Goal: Entertainment & Leisure: Browse casually

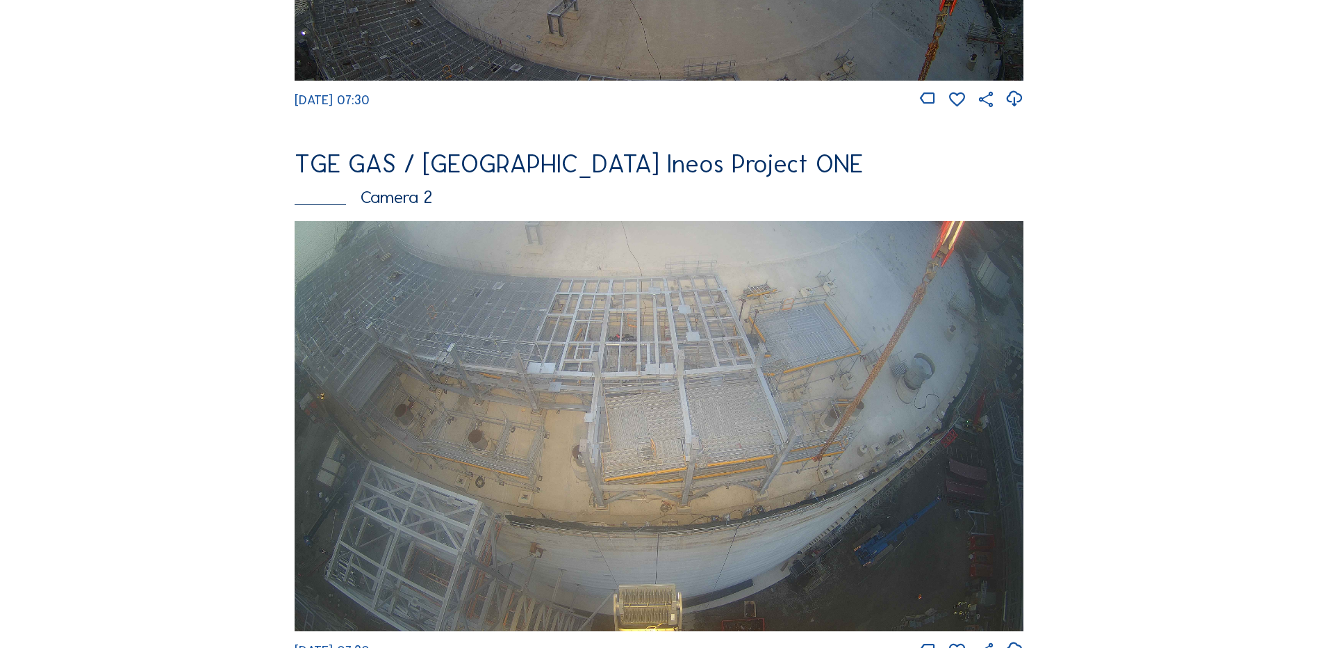
scroll to position [556, 0]
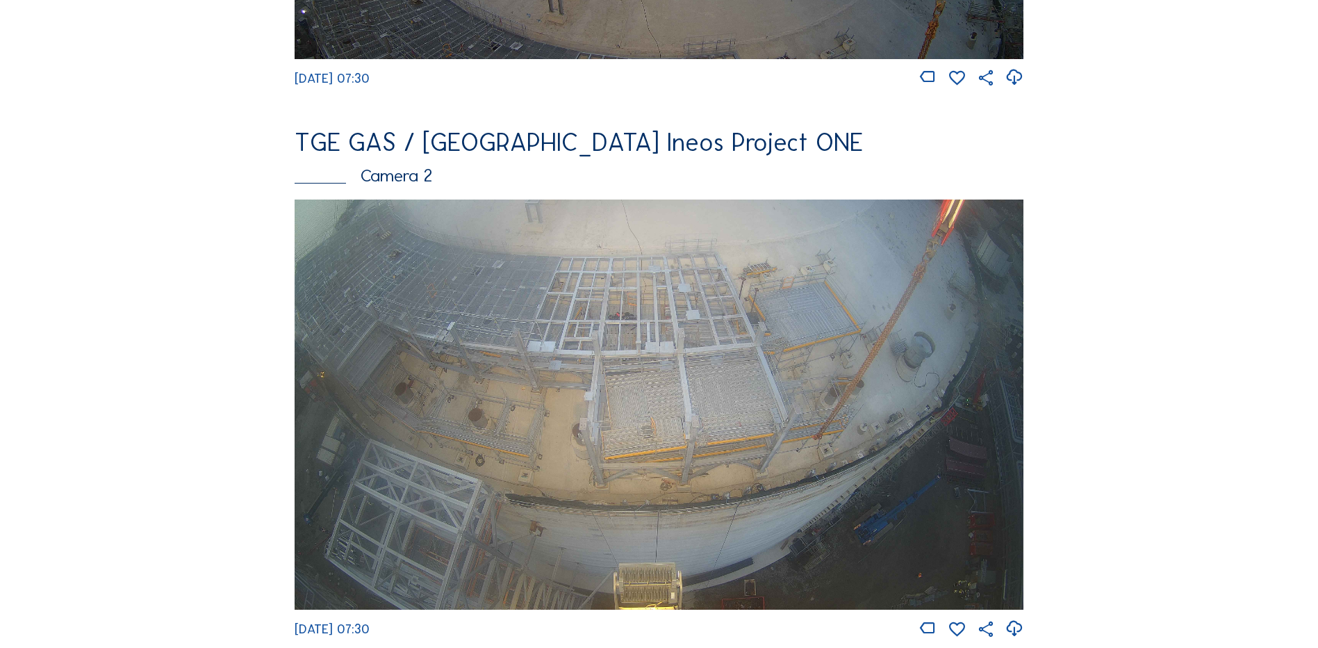
click at [652, 321] on img at bounding box center [659, 404] width 729 height 410
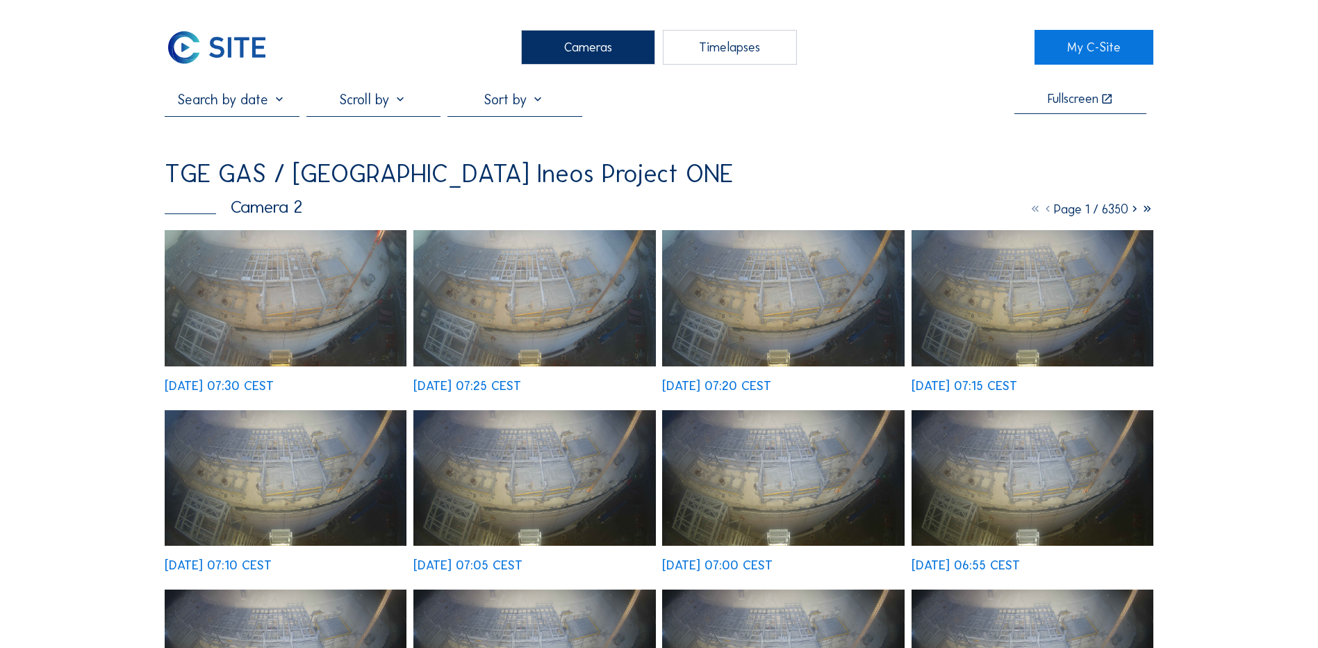
click at [274, 295] on img at bounding box center [286, 298] width 242 height 136
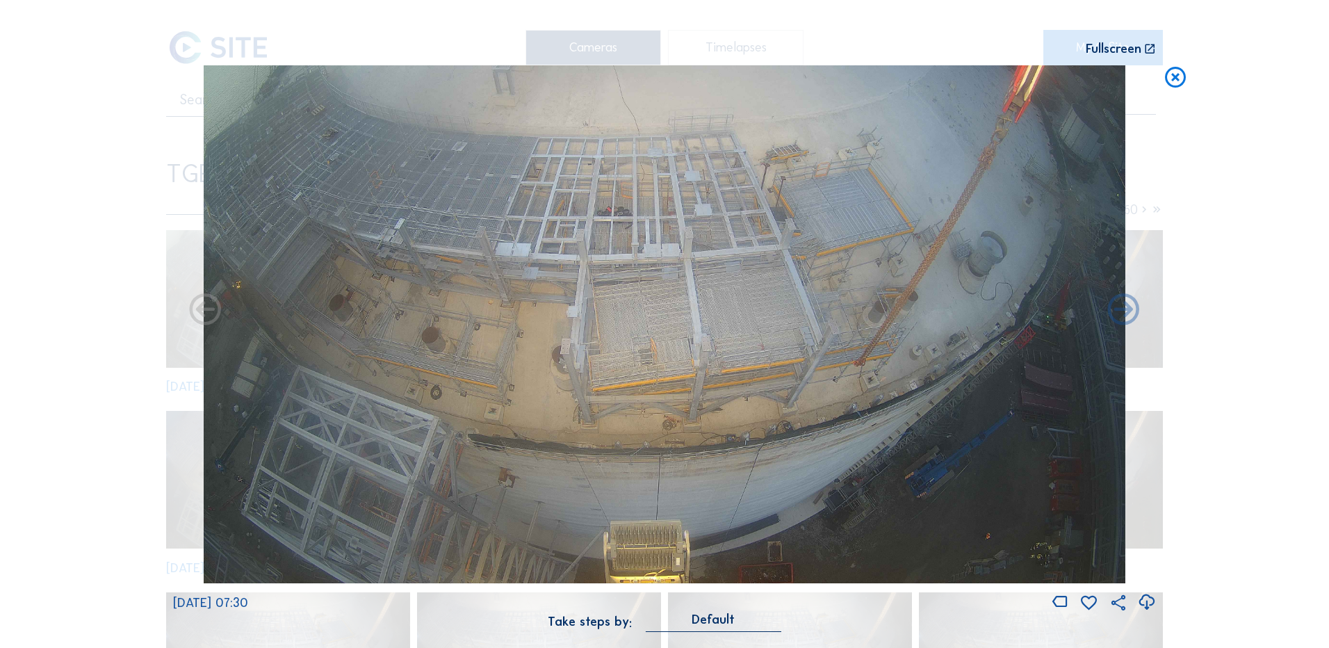
click at [1147, 605] on icon at bounding box center [1146, 602] width 19 height 23
click at [121, 273] on div "Scroll to travel through time | Press 'Alt' Button + Scroll to Zoom | Click and…" at bounding box center [664, 324] width 1329 height 648
click at [1172, 78] on icon at bounding box center [1175, 78] width 25 height 26
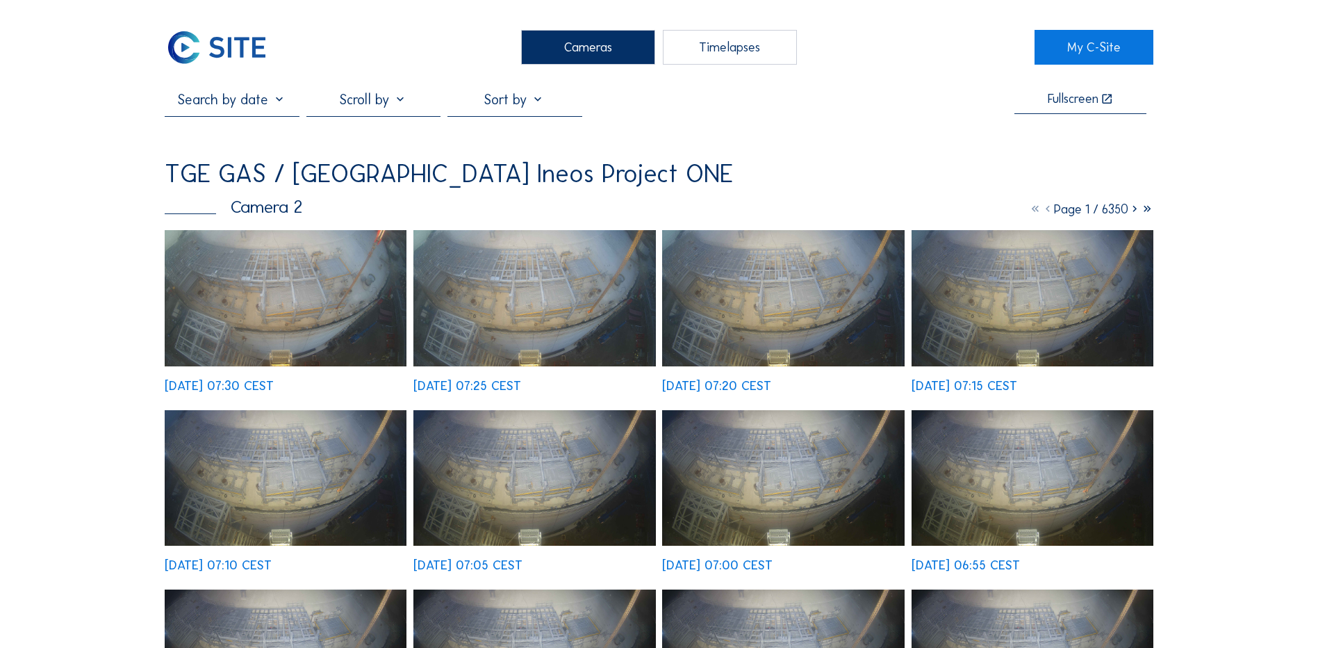
click at [577, 51] on div "Cameras" at bounding box center [588, 47] width 134 height 35
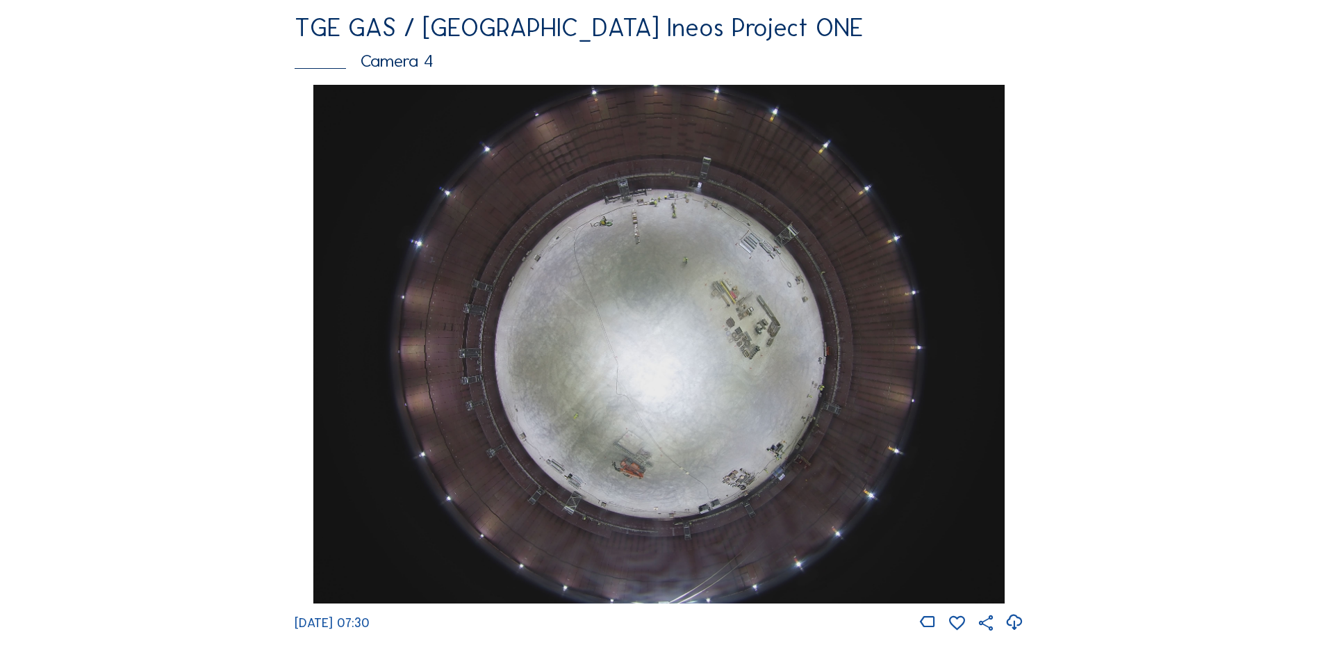
scroll to position [1320, 0]
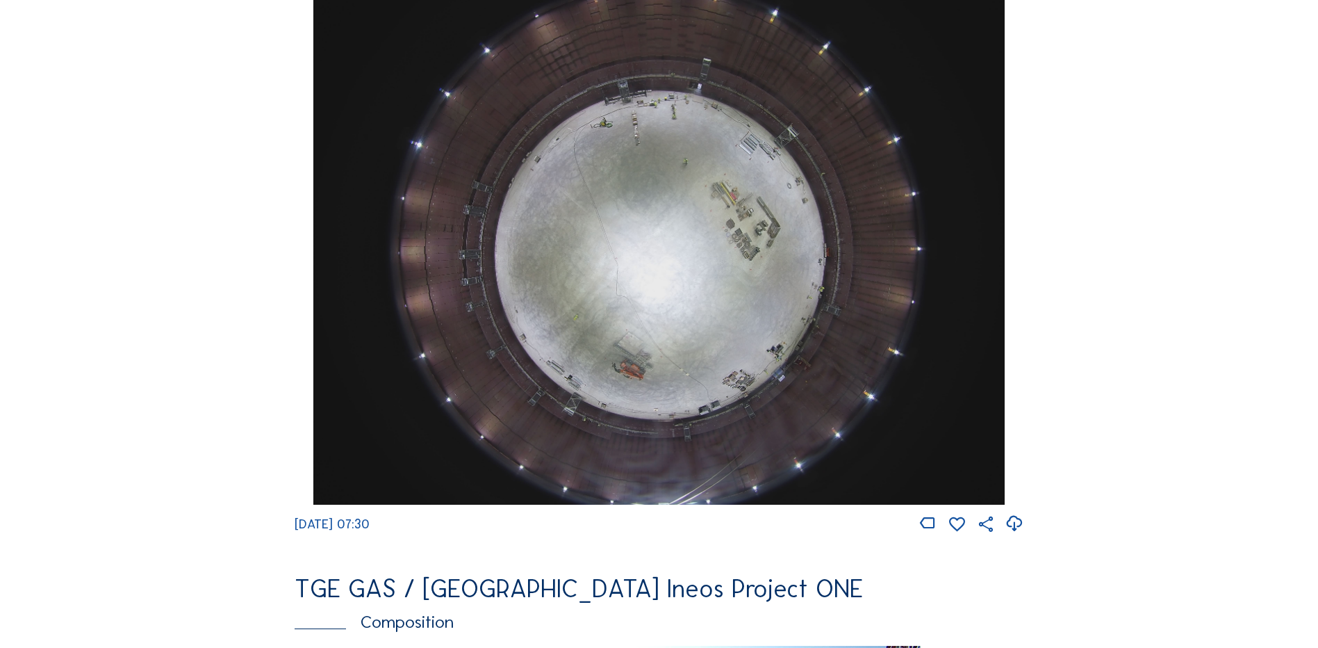
click at [651, 220] on img at bounding box center [658, 245] width 691 height 518
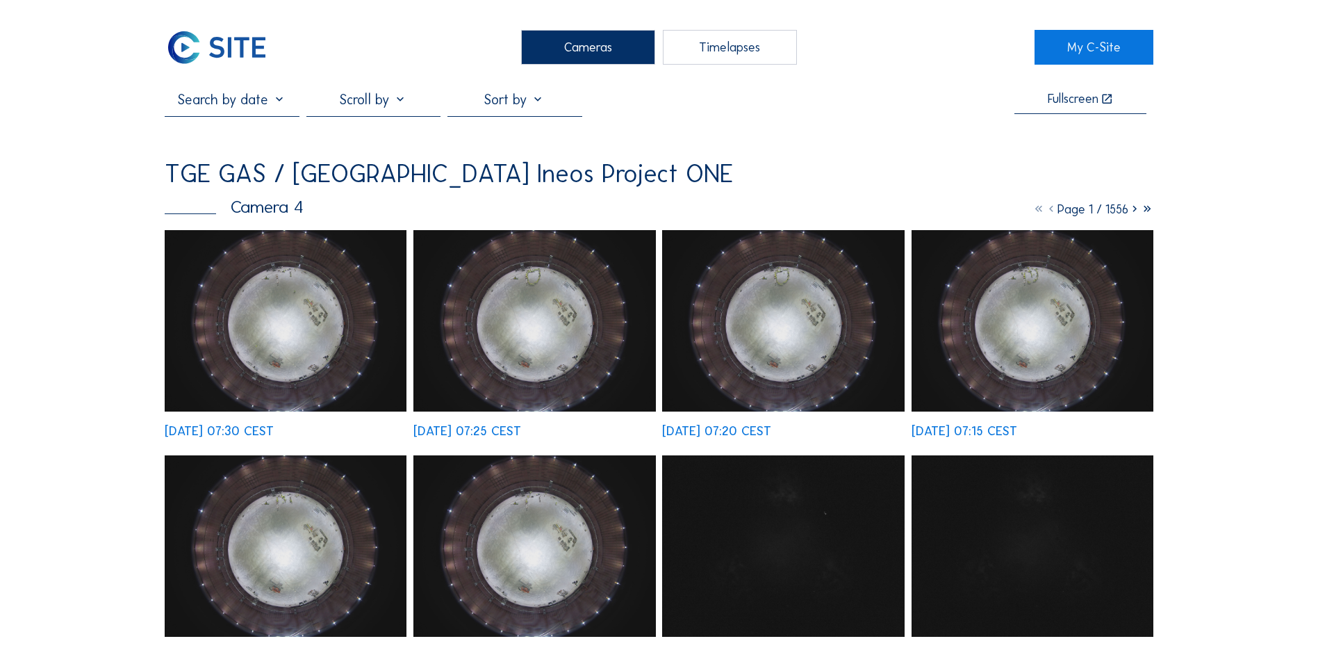
click at [284, 315] on img at bounding box center [286, 320] width 242 height 181
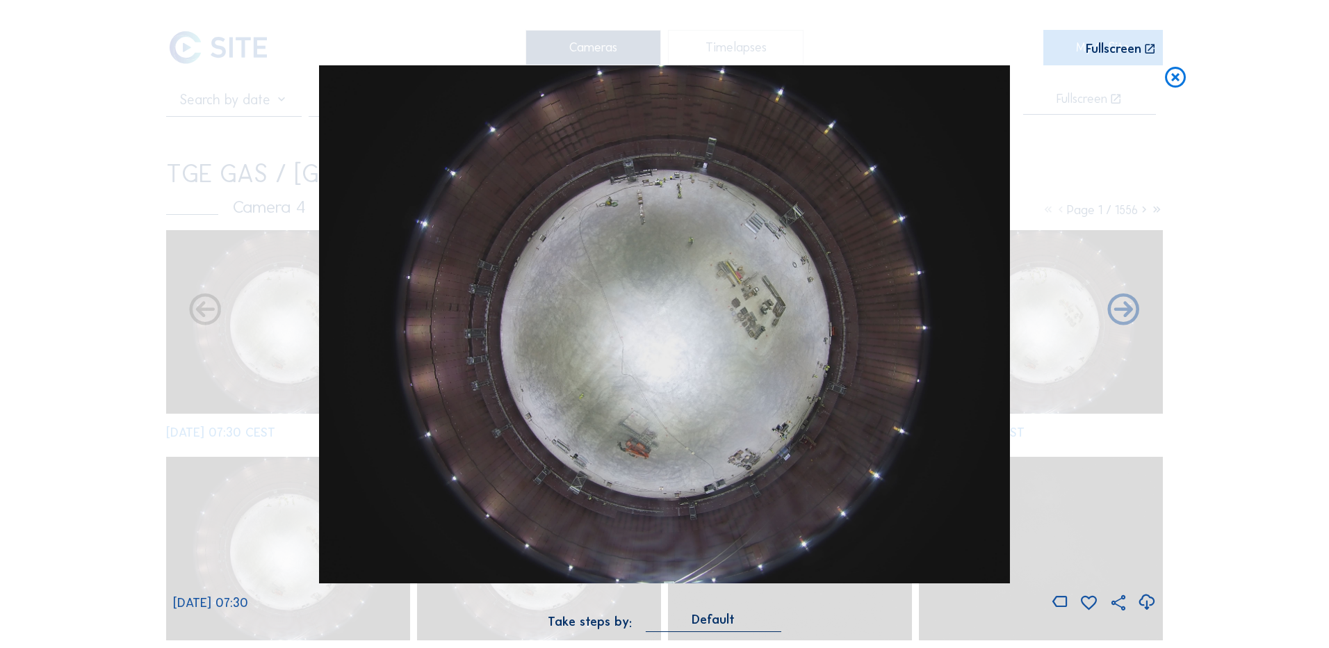
click at [1146, 600] on icon at bounding box center [1146, 602] width 19 height 23
click at [96, 329] on div "Scroll to travel through time | Press 'Alt' Button + Scroll to Zoom | Click and…" at bounding box center [664, 324] width 1329 height 648
click at [1177, 81] on icon at bounding box center [1175, 78] width 25 height 26
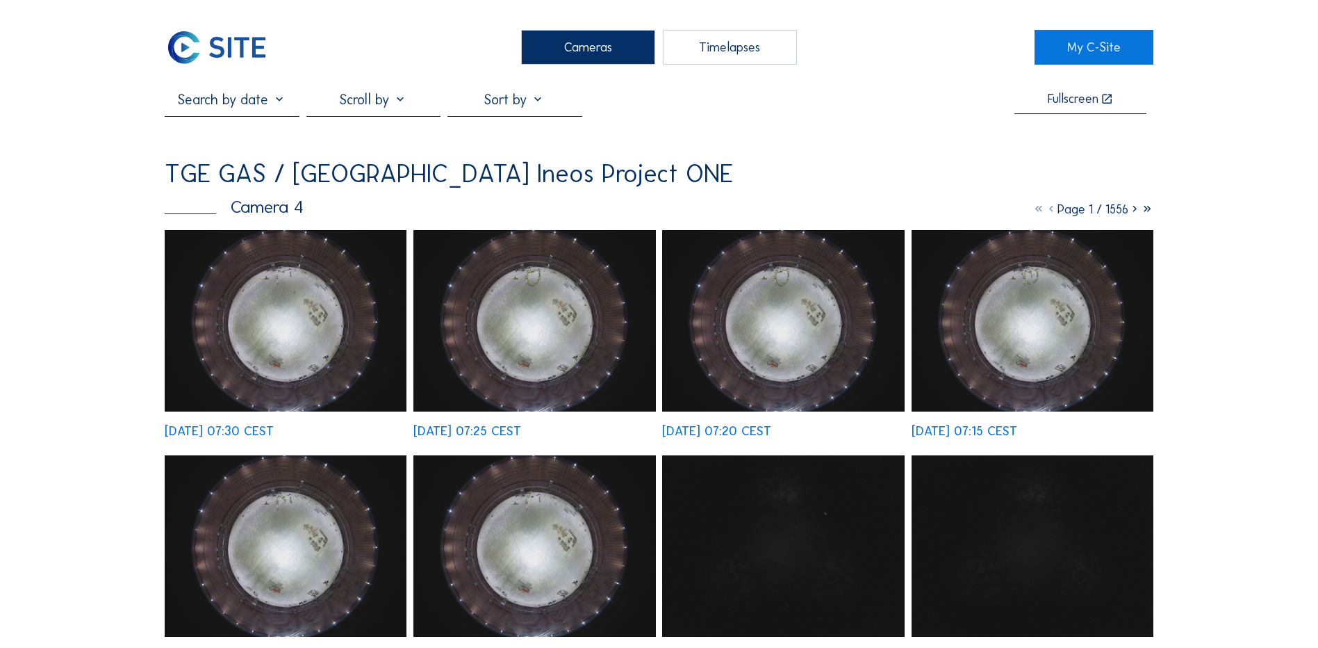
click at [612, 54] on div "Cameras" at bounding box center [588, 47] width 134 height 35
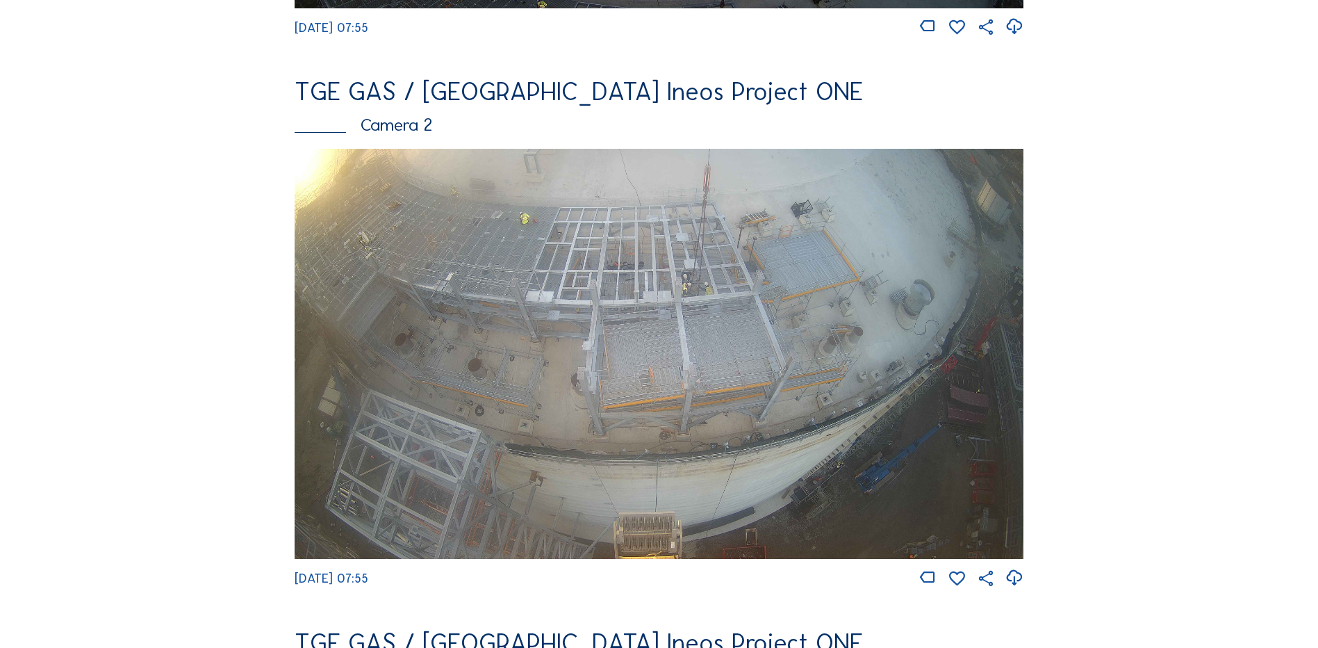
scroll to position [625, 0]
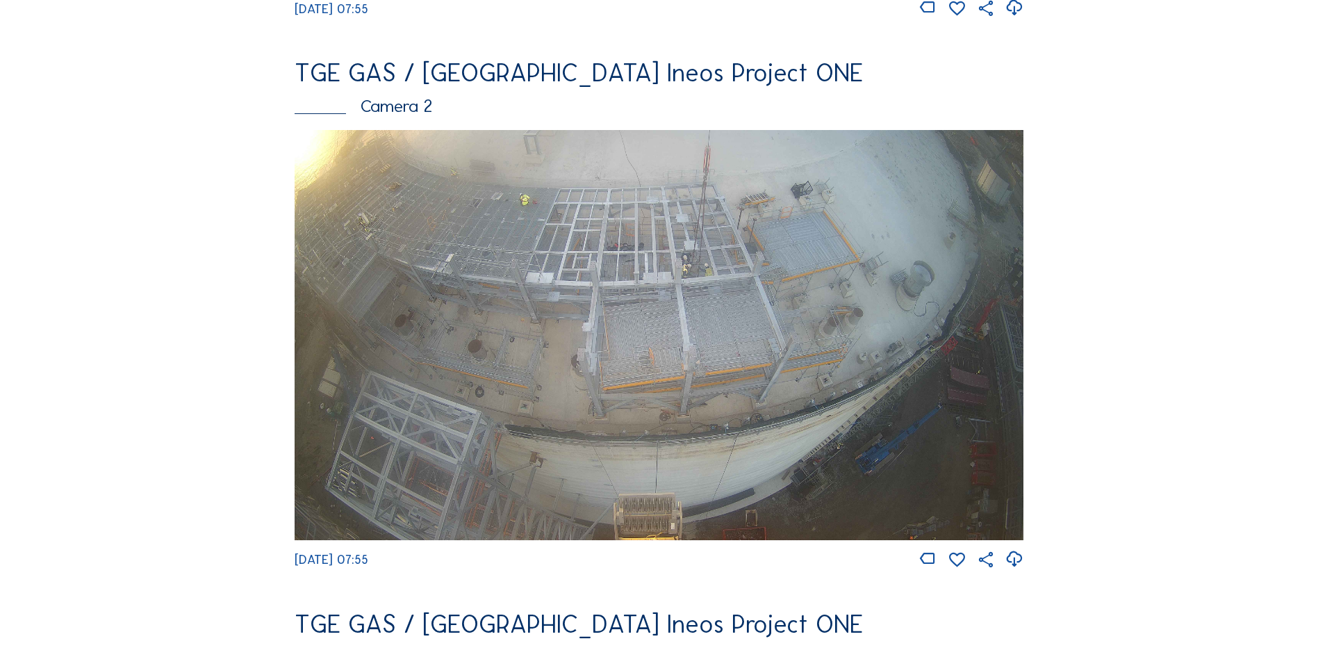
click at [626, 284] on img at bounding box center [659, 335] width 729 height 410
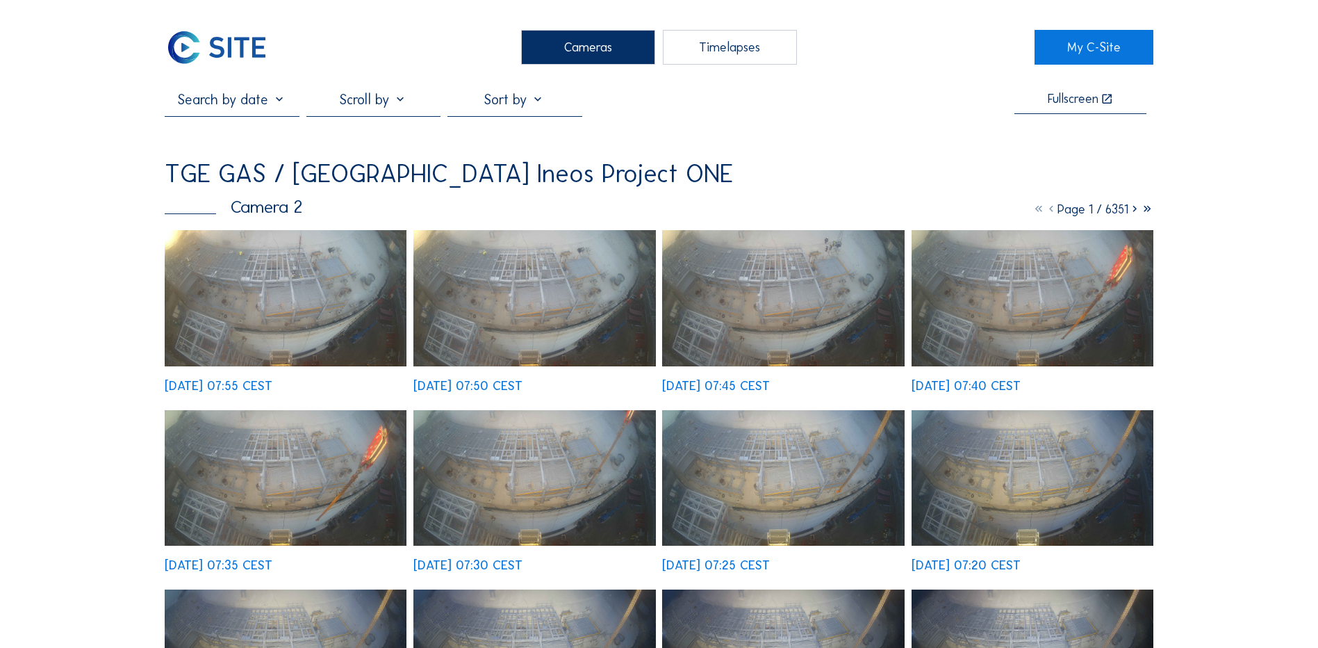
click at [284, 296] on img at bounding box center [286, 298] width 242 height 136
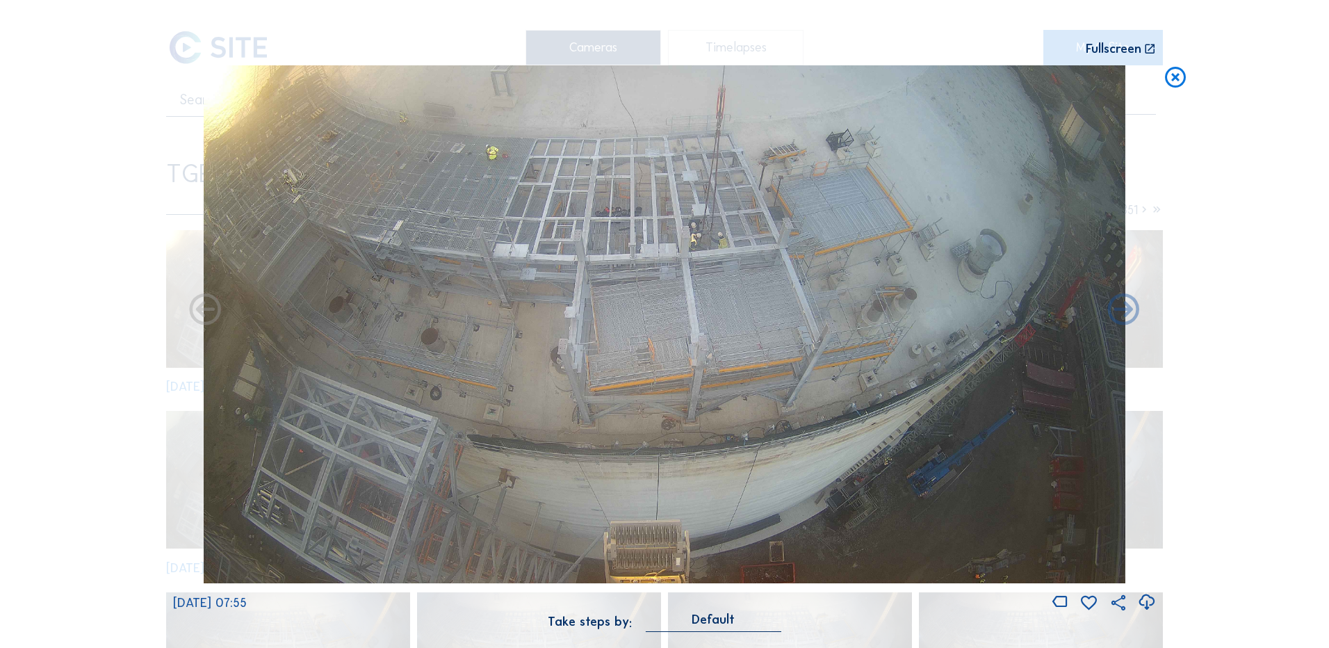
click at [1144, 603] on icon at bounding box center [1146, 602] width 19 height 23
drag, startPoint x: 1230, startPoint y: 278, endPoint x: 1230, endPoint y: 196, distance: 82.0
click at [1230, 278] on div "Scroll to travel through time | Press 'Alt' Button + Scroll to Zoom | Click and…" at bounding box center [664, 324] width 1329 height 648
click at [1172, 81] on icon at bounding box center [1175, 78] width 25 height 26
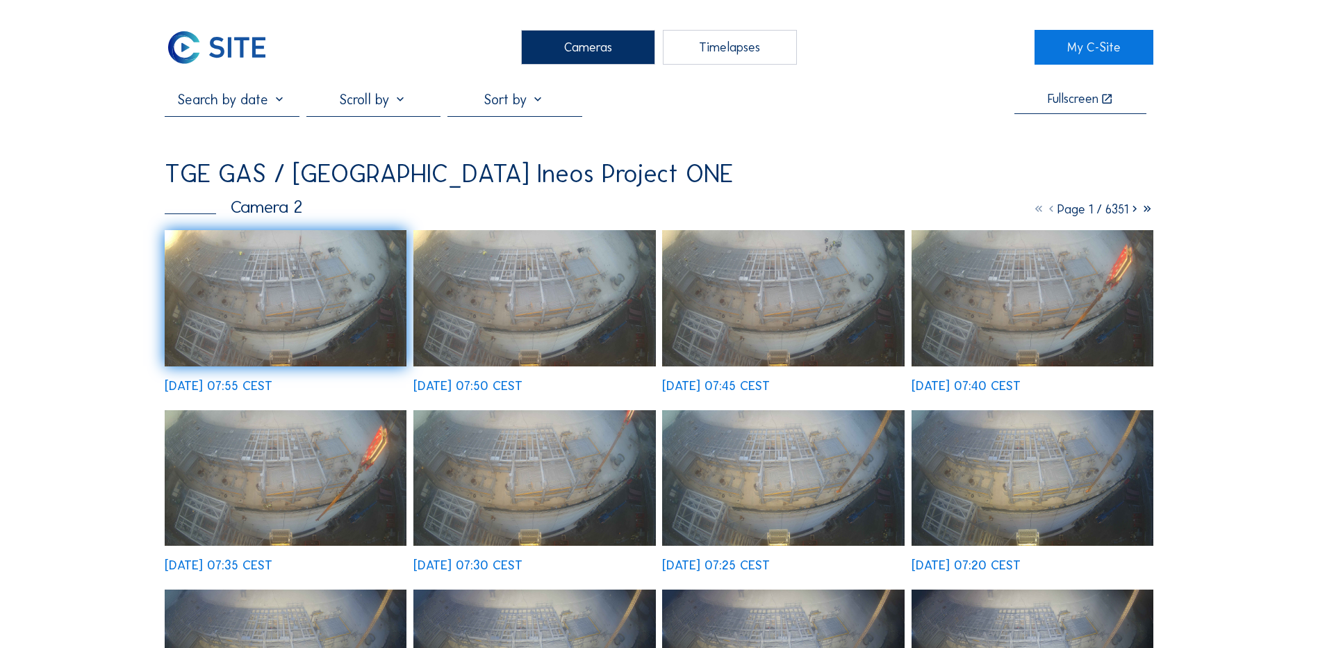
click at [580, 41] on div "Cameras" at bounding box center [588, 47] width 134 height 35
